Goal: Task Accomplishment & Management: Use online tool/utility

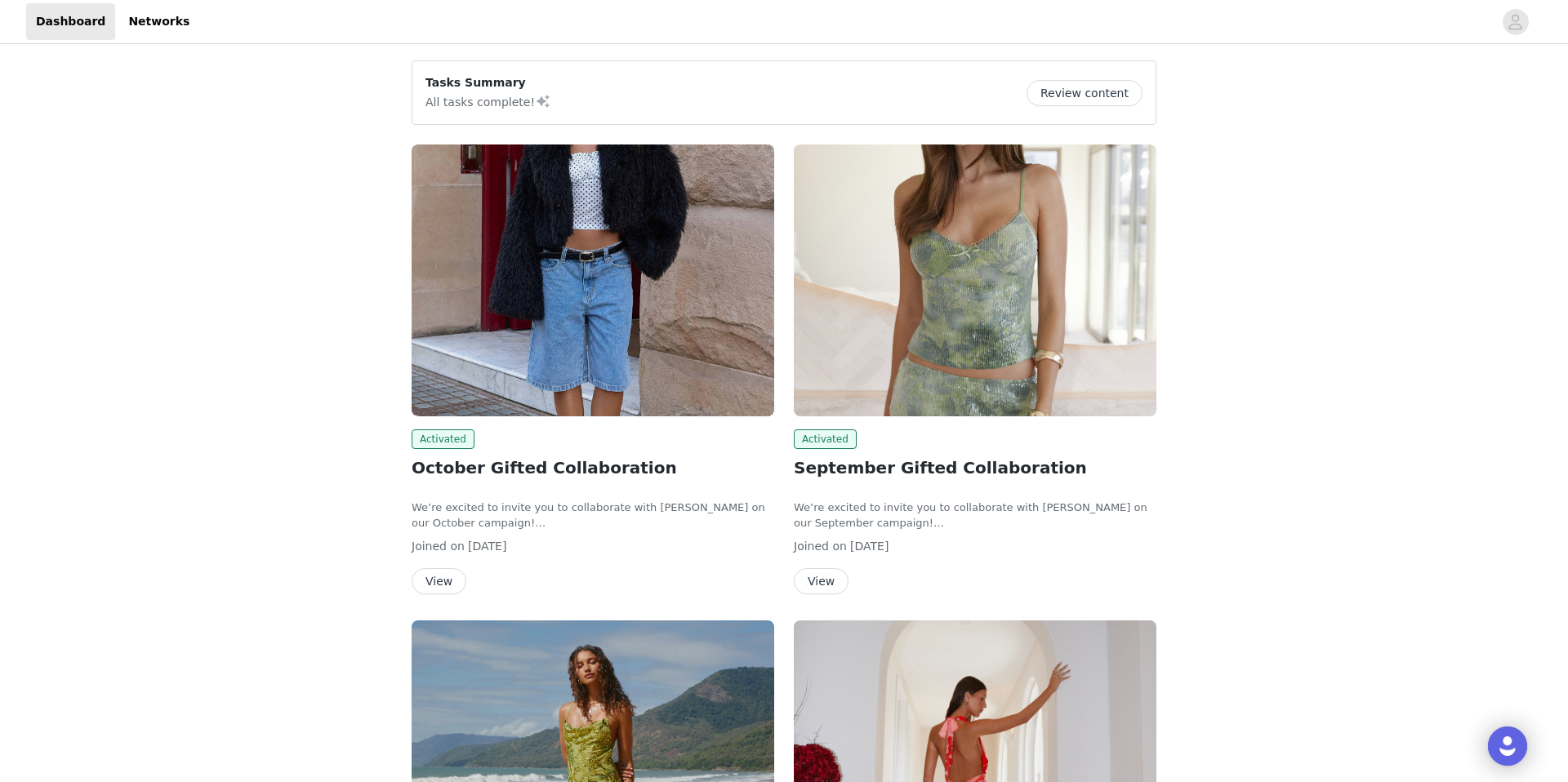
click at [615, 261] on img at bounding box center [592, 281] width 362 height 271
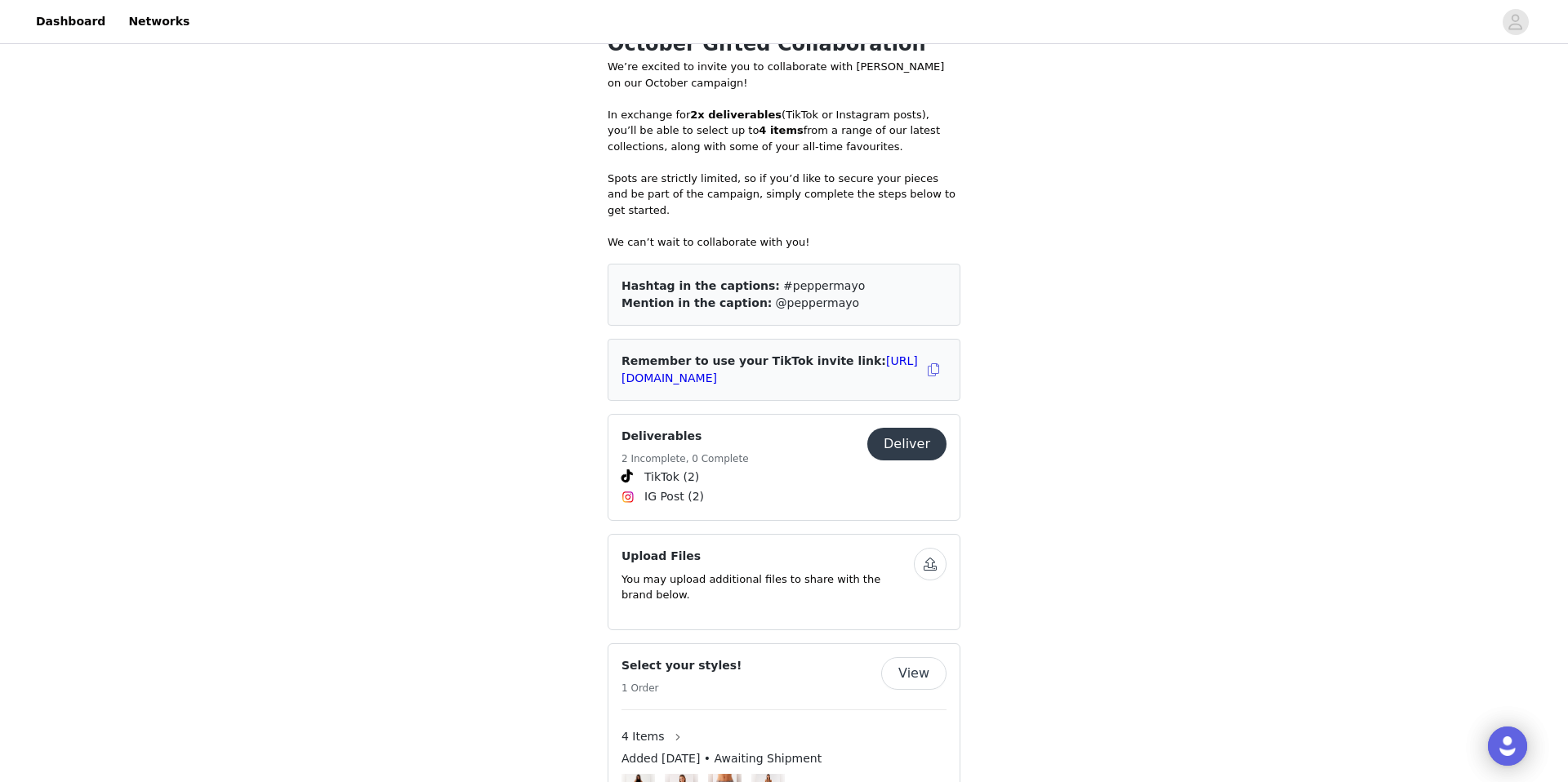
scroll to position [655, 0]
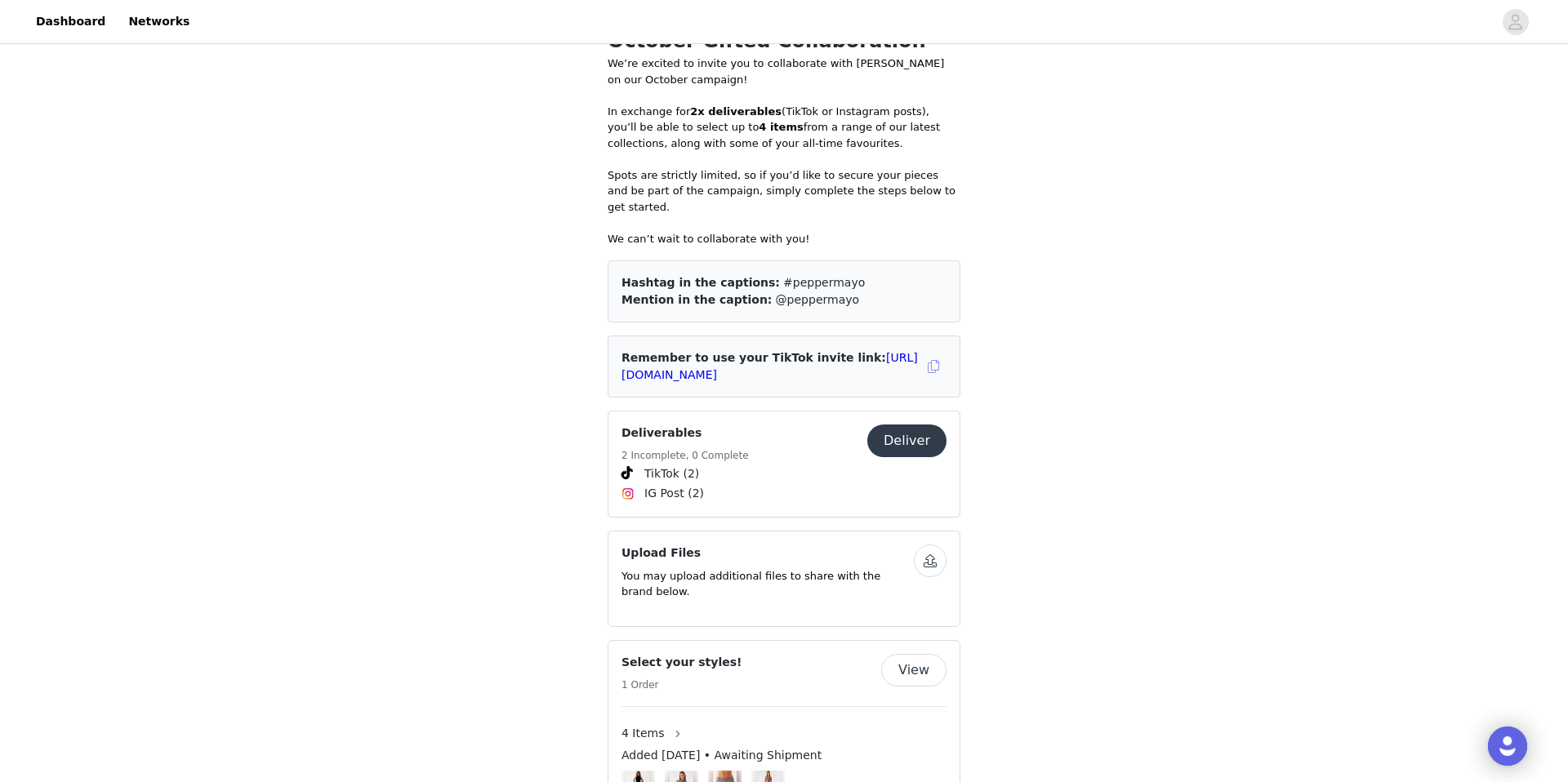
click at [934, 354] on button "button" at bounding box center [933, 366] width 26 height 26
click at [826, 358] on link "[URL][DOMAIN_NAME]" at bounding box center [770, 366] width 297 height 30
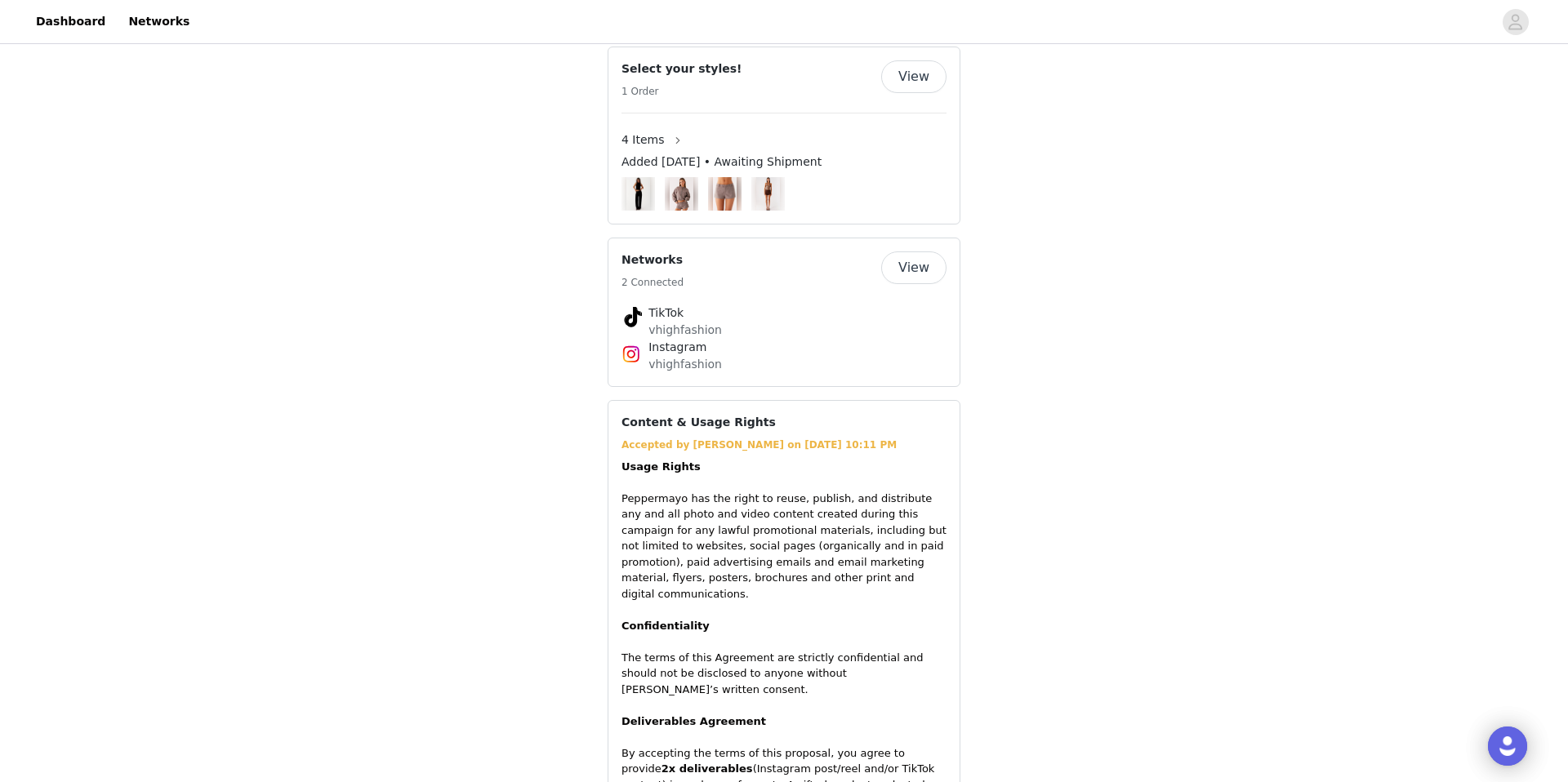
scroll to position [1250, 0]
click at [637, 178] on img at bounding box center [638, 193] width 24 height 33
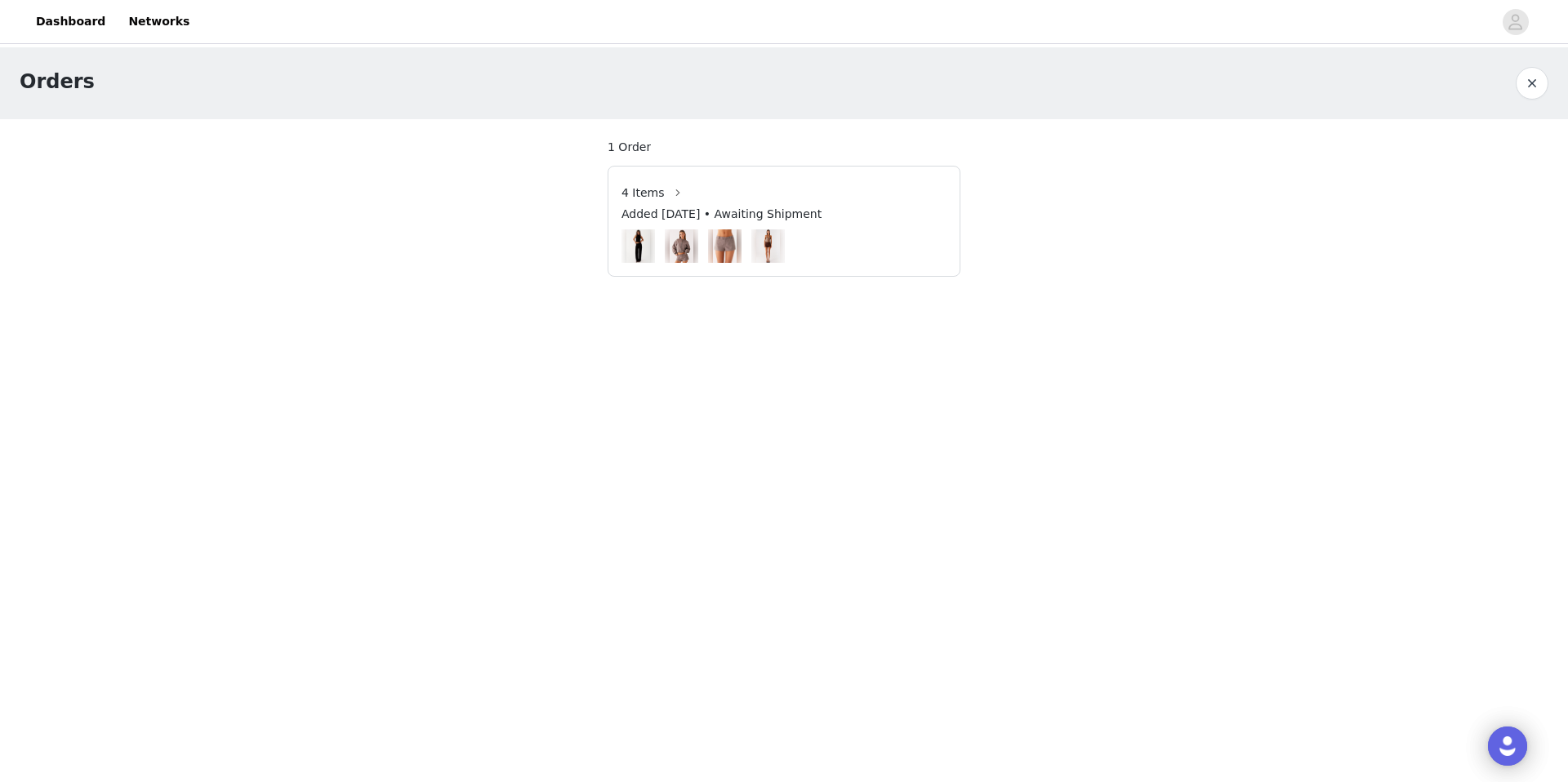
click at [641, 252] on img at bounding box center [638, 246] width 24 height 33
click at [652, 196] on span "4 Items" at bounding box center [643, 193] width 43 height 17
